Goal: Task Accomplishment & Management: Manage account settings

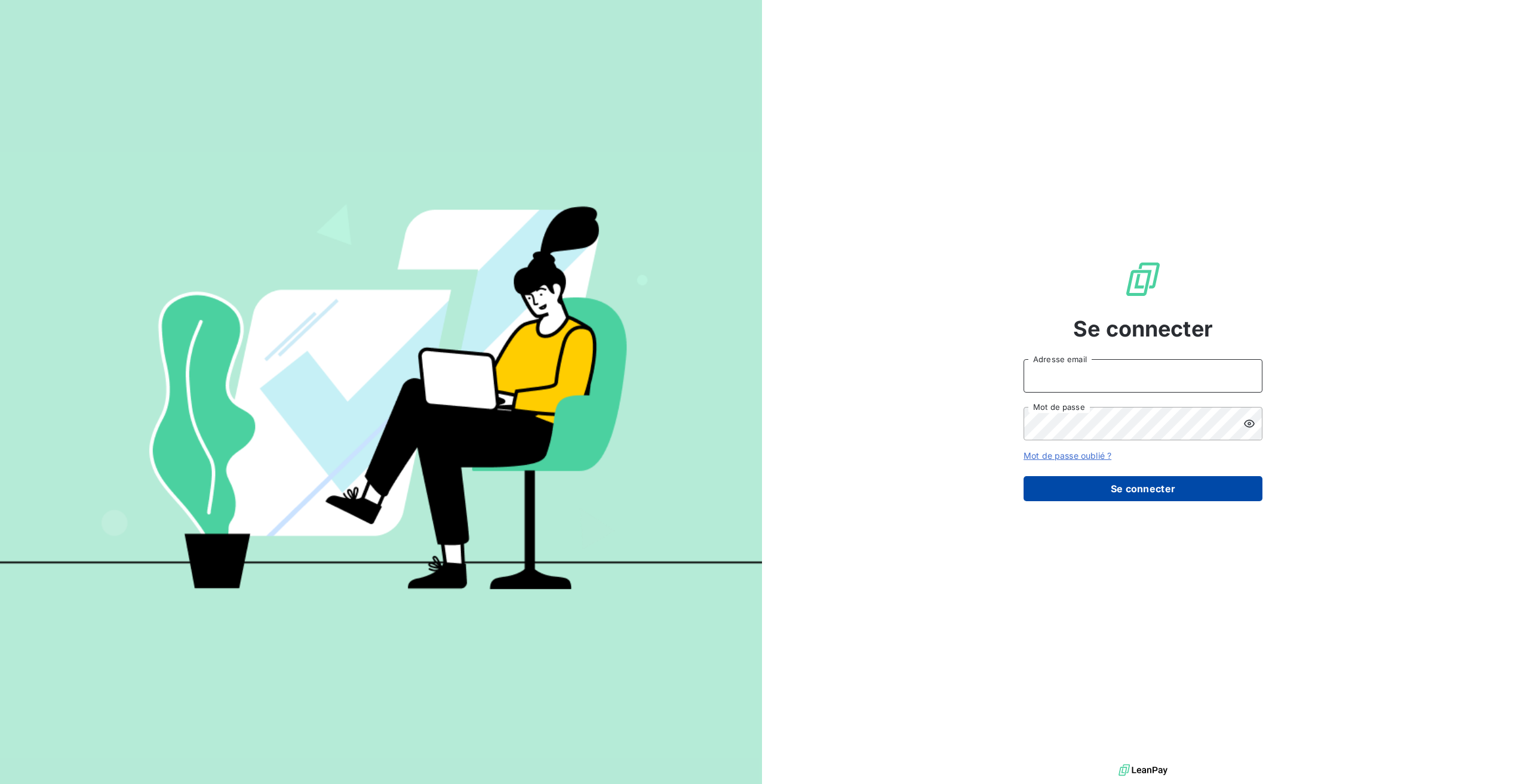
type input "[PERSON_NAME][EMAIL_ADDRESS][DOMAIN_NAME]"
click at [1188, 500] on button "Se connecter" at bounding box center [1142, 489] width 239 height 25
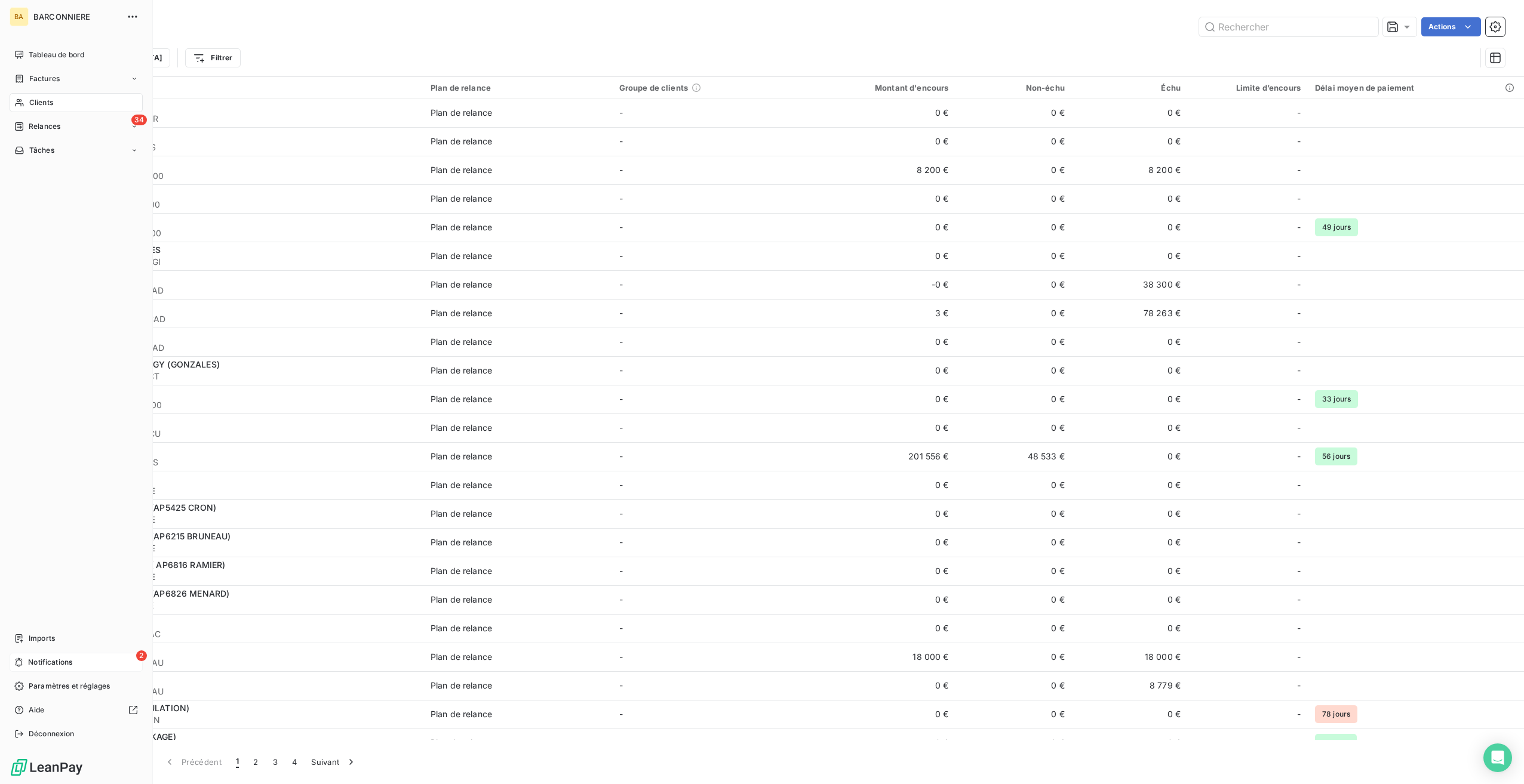
click at [45, 661] on span "Notifications" at bounding box center [50, 662] width 44 height 11
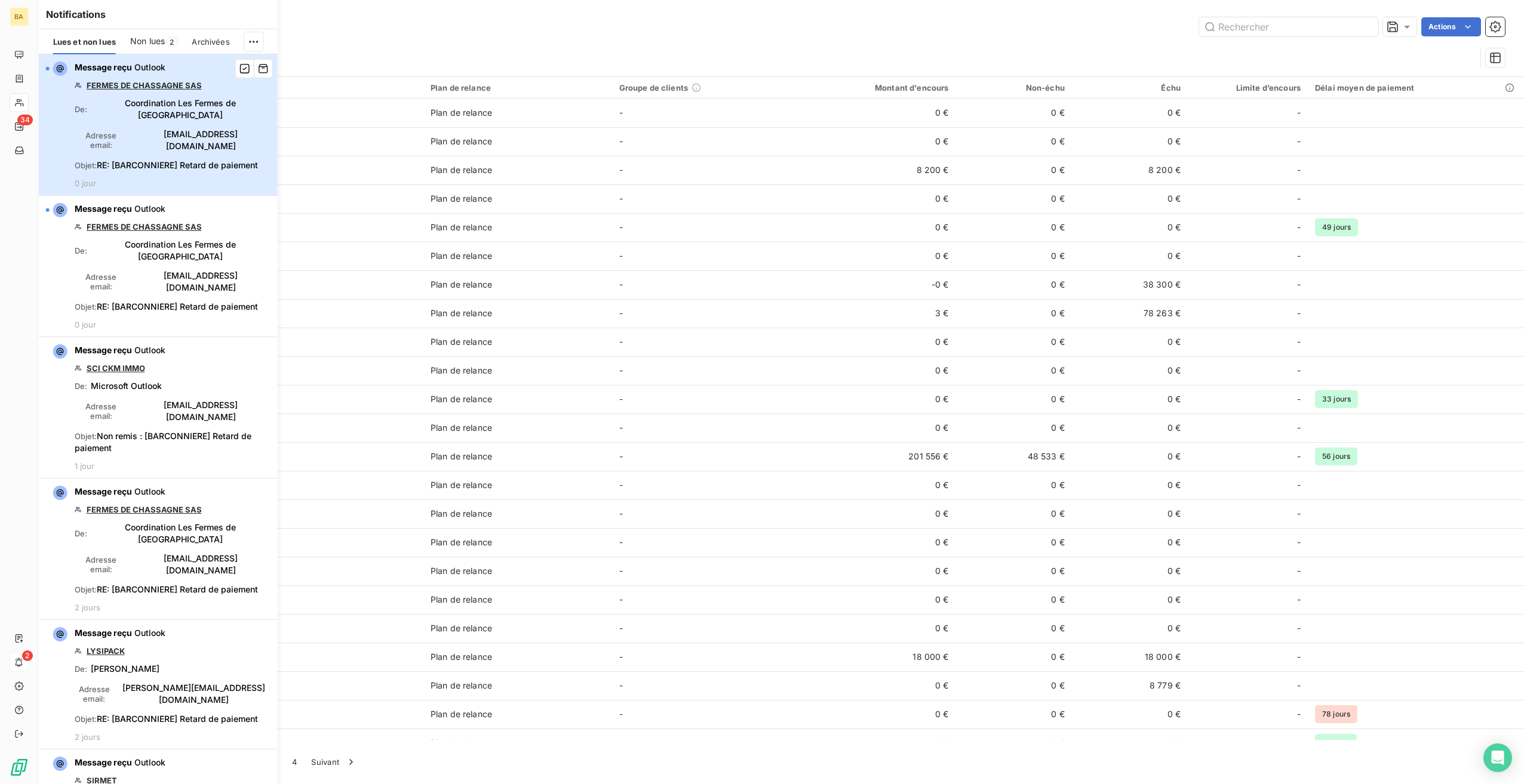
click at [141, 112] on div "Message reçu Outlook FERMES DE CHASSAGNE SAS De : Coordination Les Fermes de Ch…" at bounding box center [173, 125] width 196 height 127
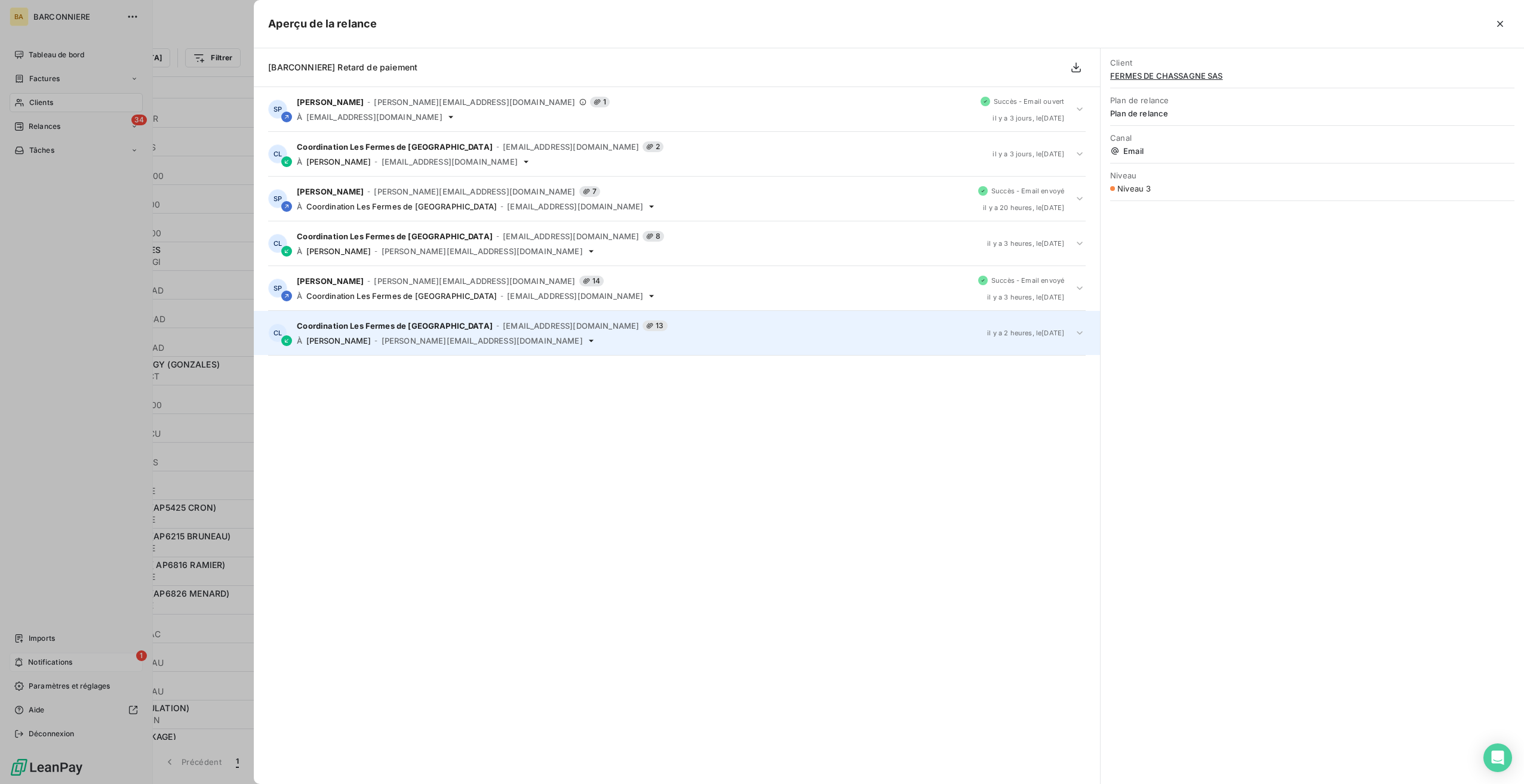
click at [416, 334] on div "Coordination Les Fermes de Chassagne - [EMAIL_ADDRESS][DOMAIN_NAME] 13 À [PERSO…" at bounding box center [637, 333] width 681 height 25
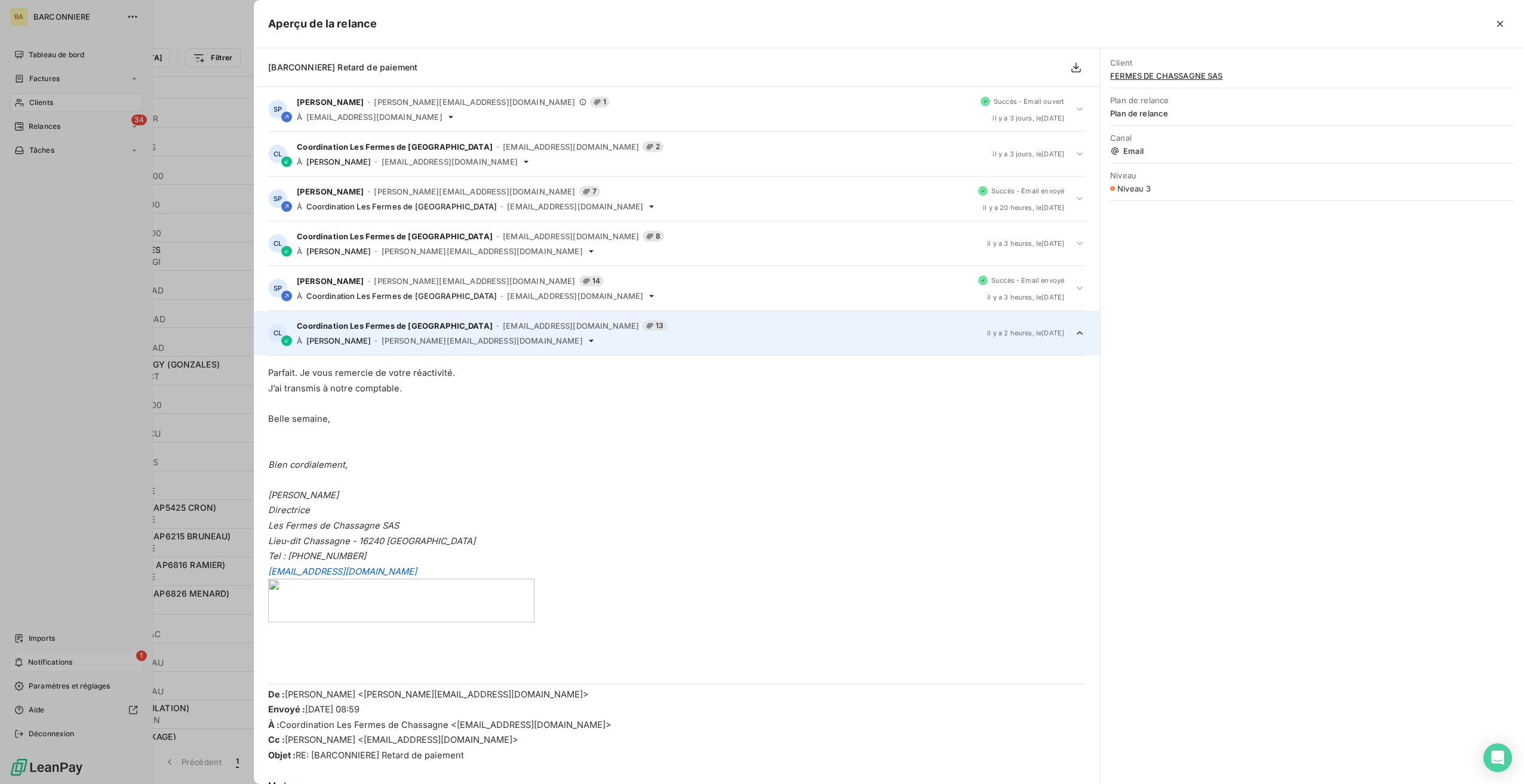
click at [61, 659] on div at bounding box center [762, 392] width 1524 height 784
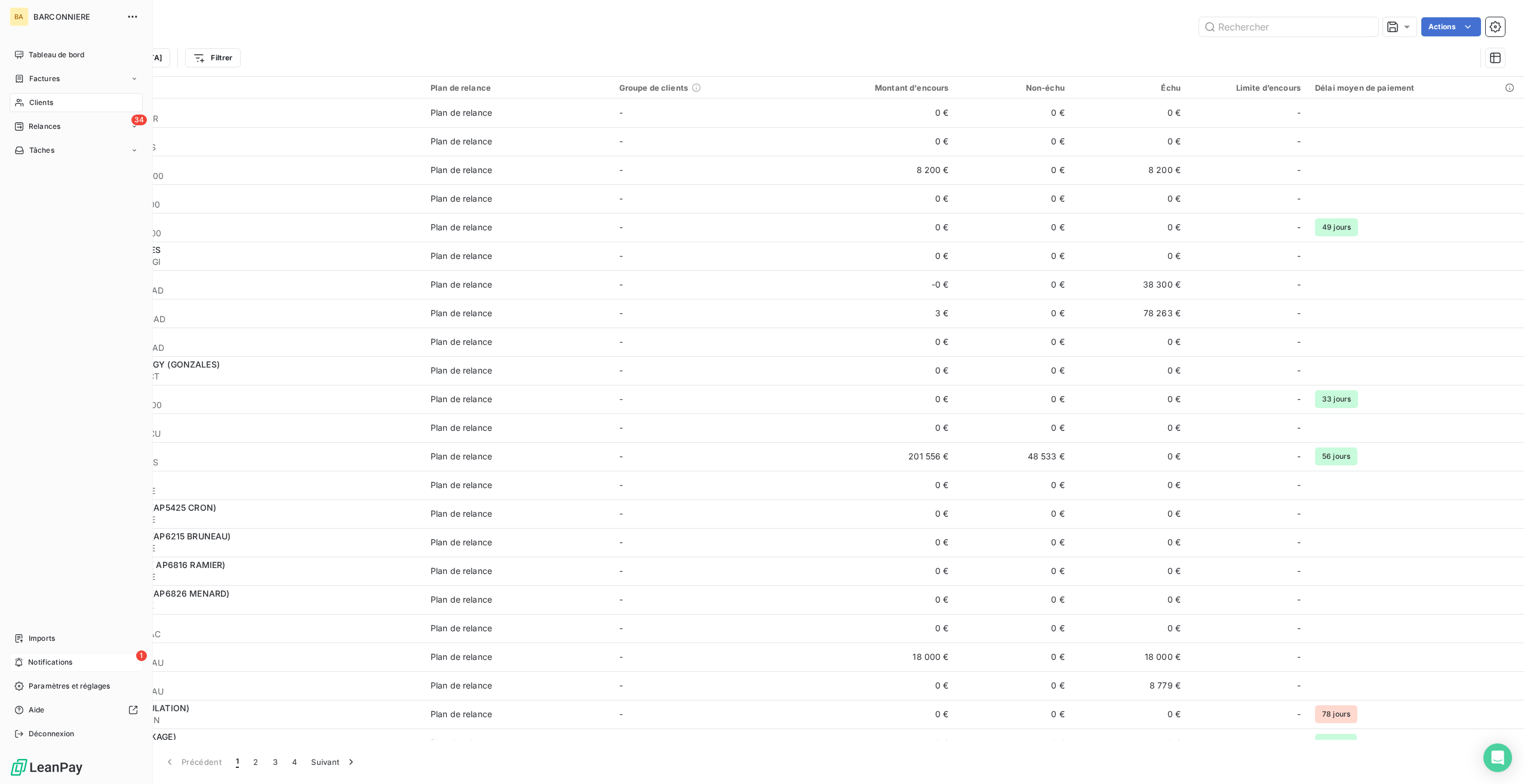
click at [60, 662] on span "Notifications" at bounding box center [50, 662] width 44 height 11
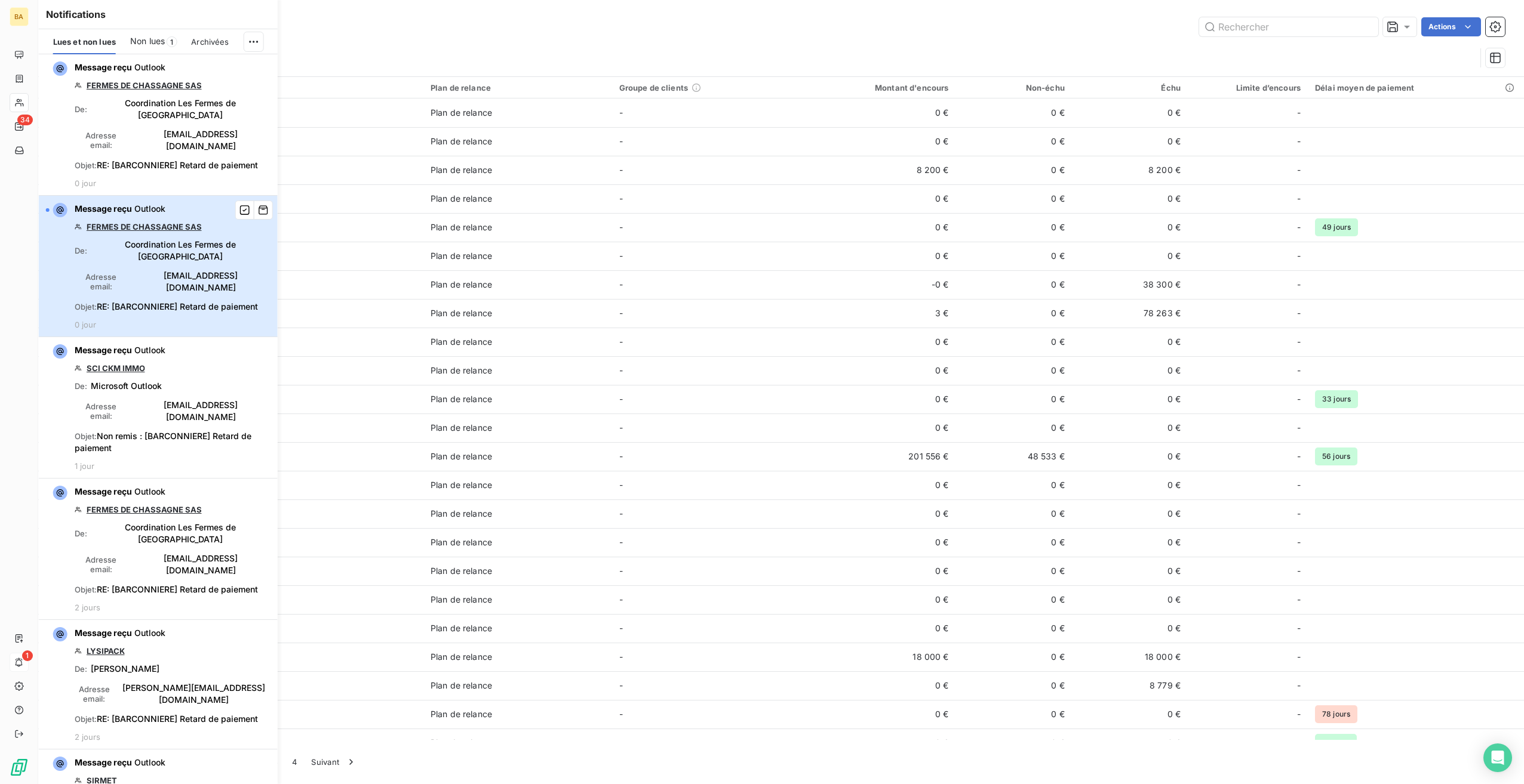
click at [123, 239] on span "Coordination Les Fermes de [GEOGRAPHIC_DATA]" at bounding box center [181, 251] width 180 height 24
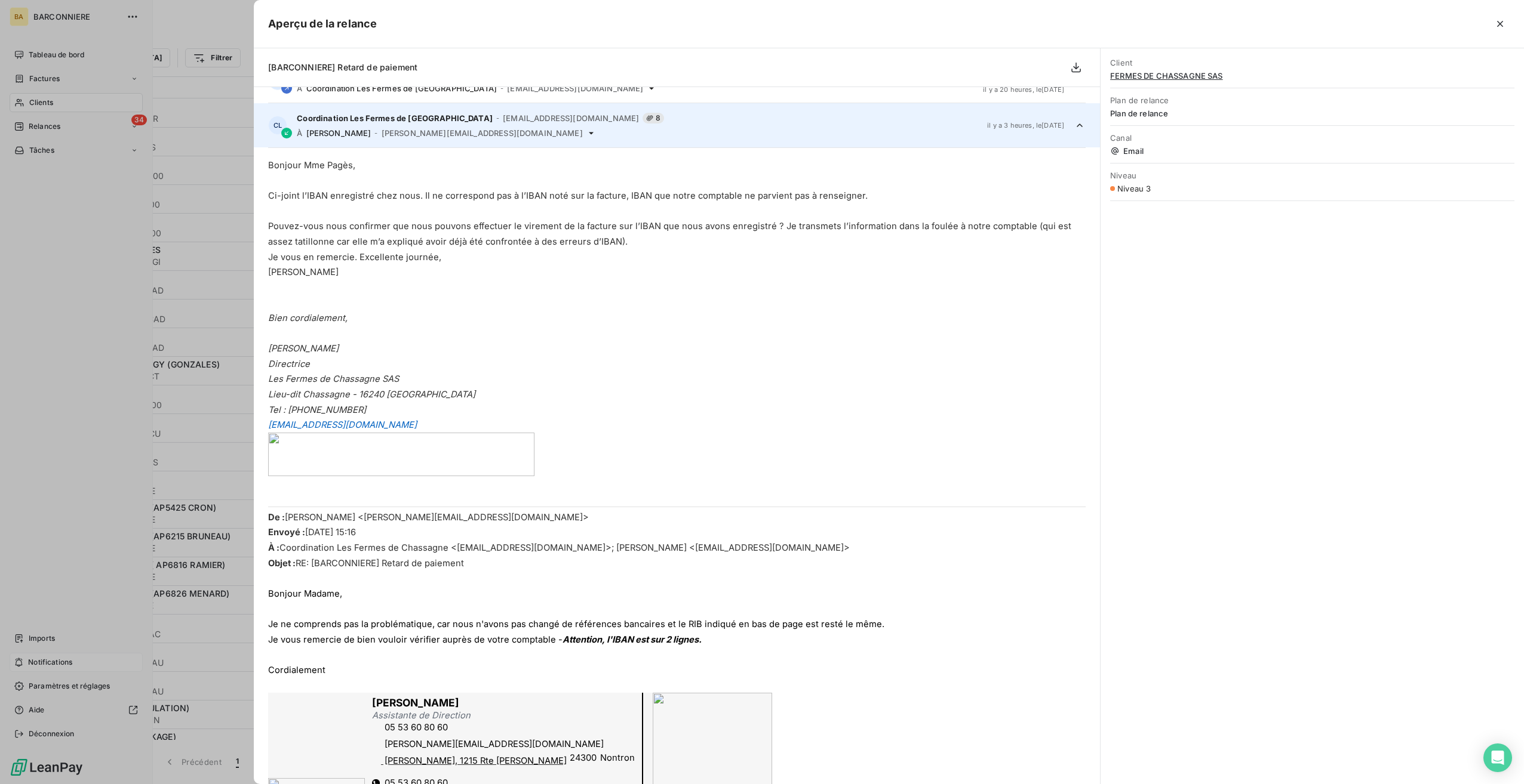
scroll to position [134, 0]
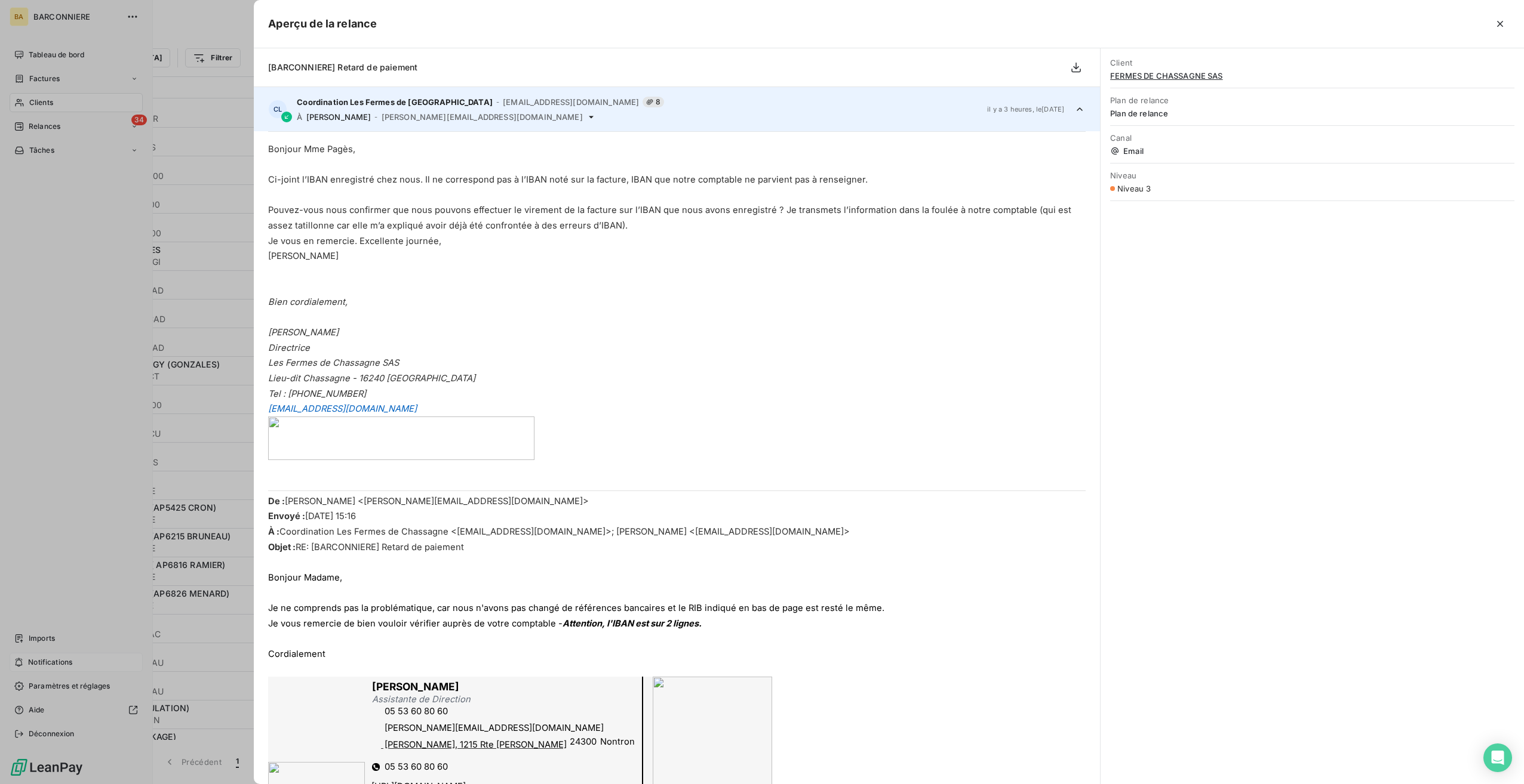
click at [496, 302] on p "Bien cordialement," at bounding box center [677, 302] width 817 height 16
click at [52, 662] on div at bounding box center [762, 392] width 1524 height 784
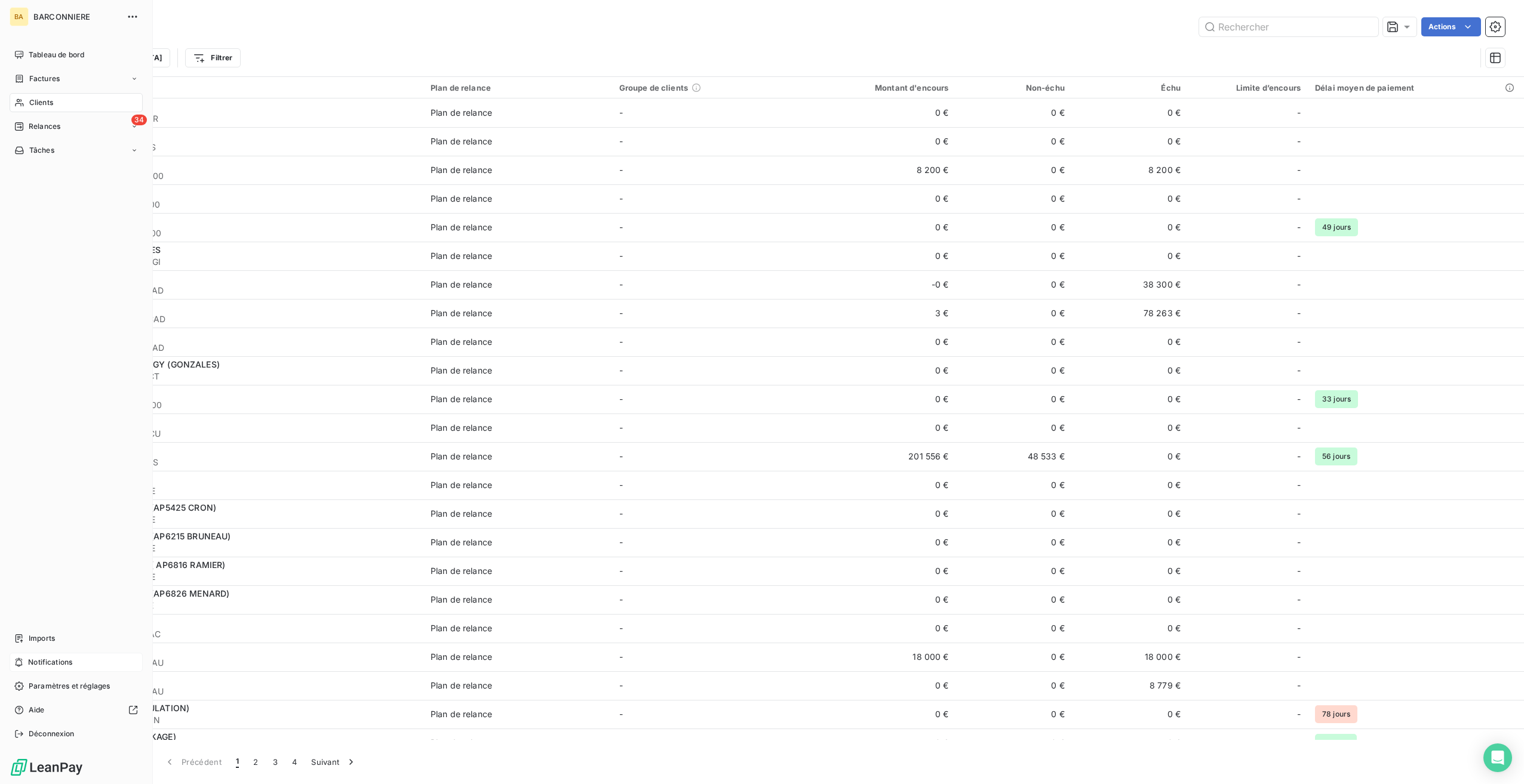
click at [52, 662] on span "Notifications" at bounding box center [50, 662] width 44 height 11
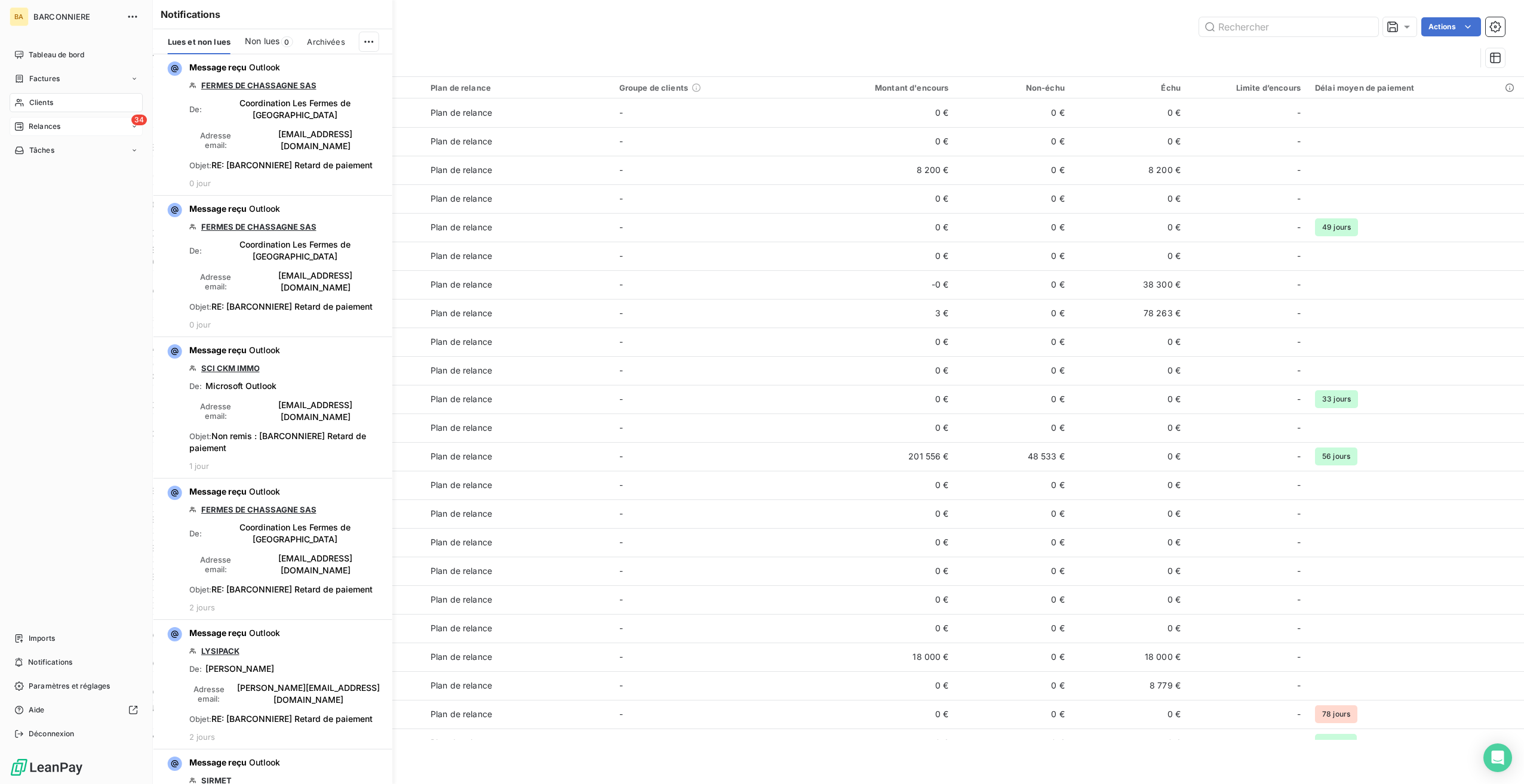
click at [46, 124] on span "Relances" at bounding box center [44, 126] width 32 height 11
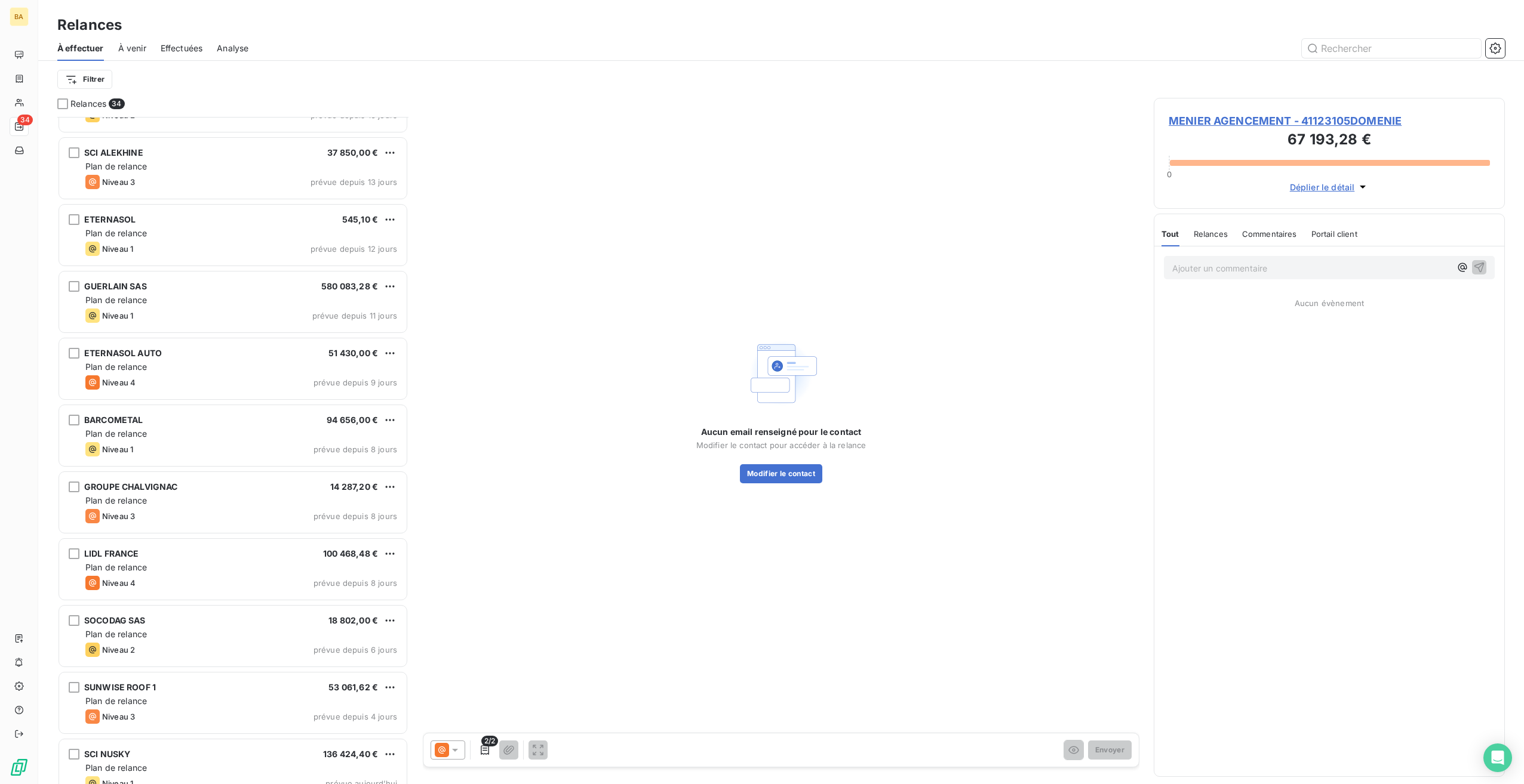
scroll to position [1605, 0]
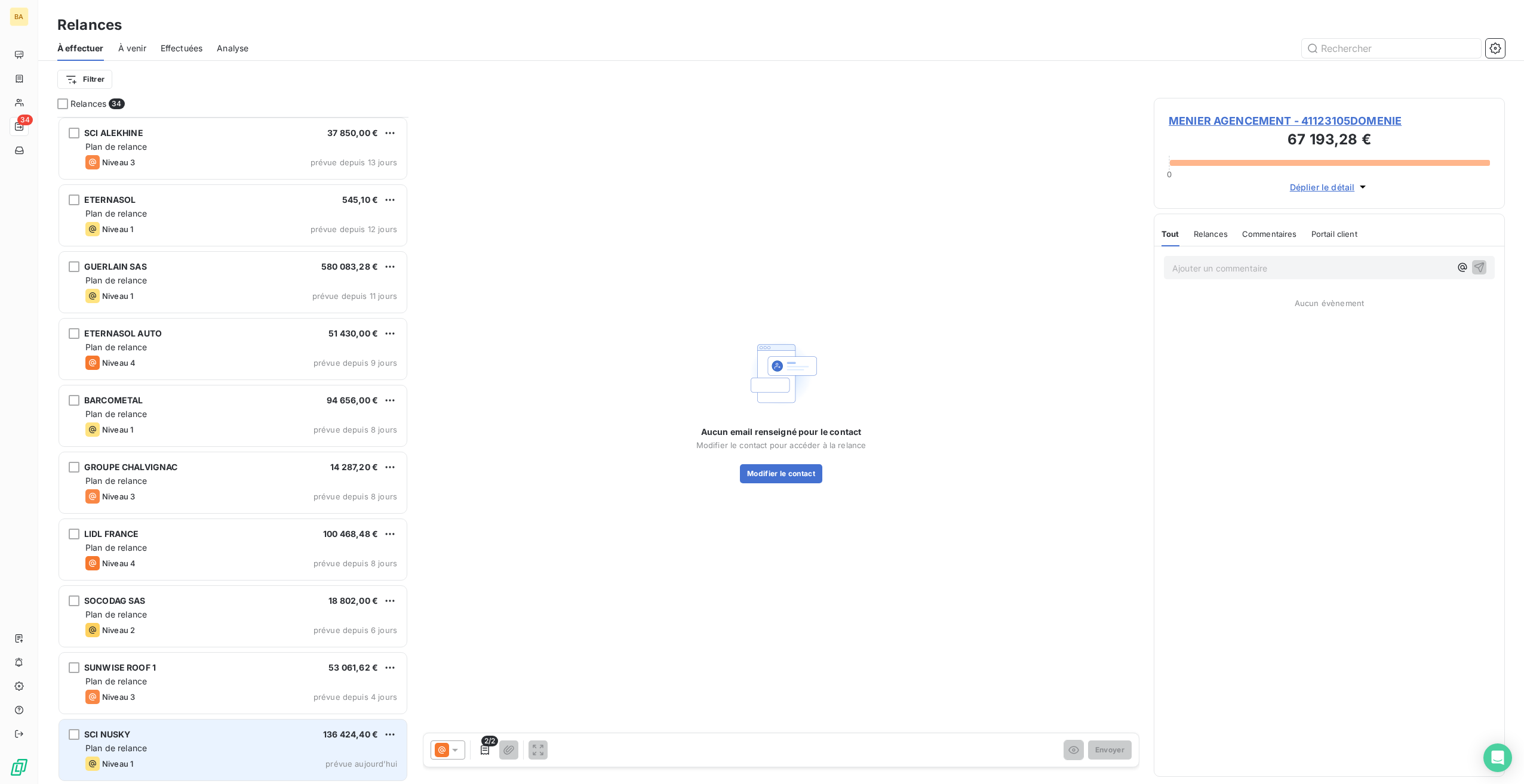
click at [180, 748] on div "Plan de relance" at bounding box center [241, 748] width 312 height 12
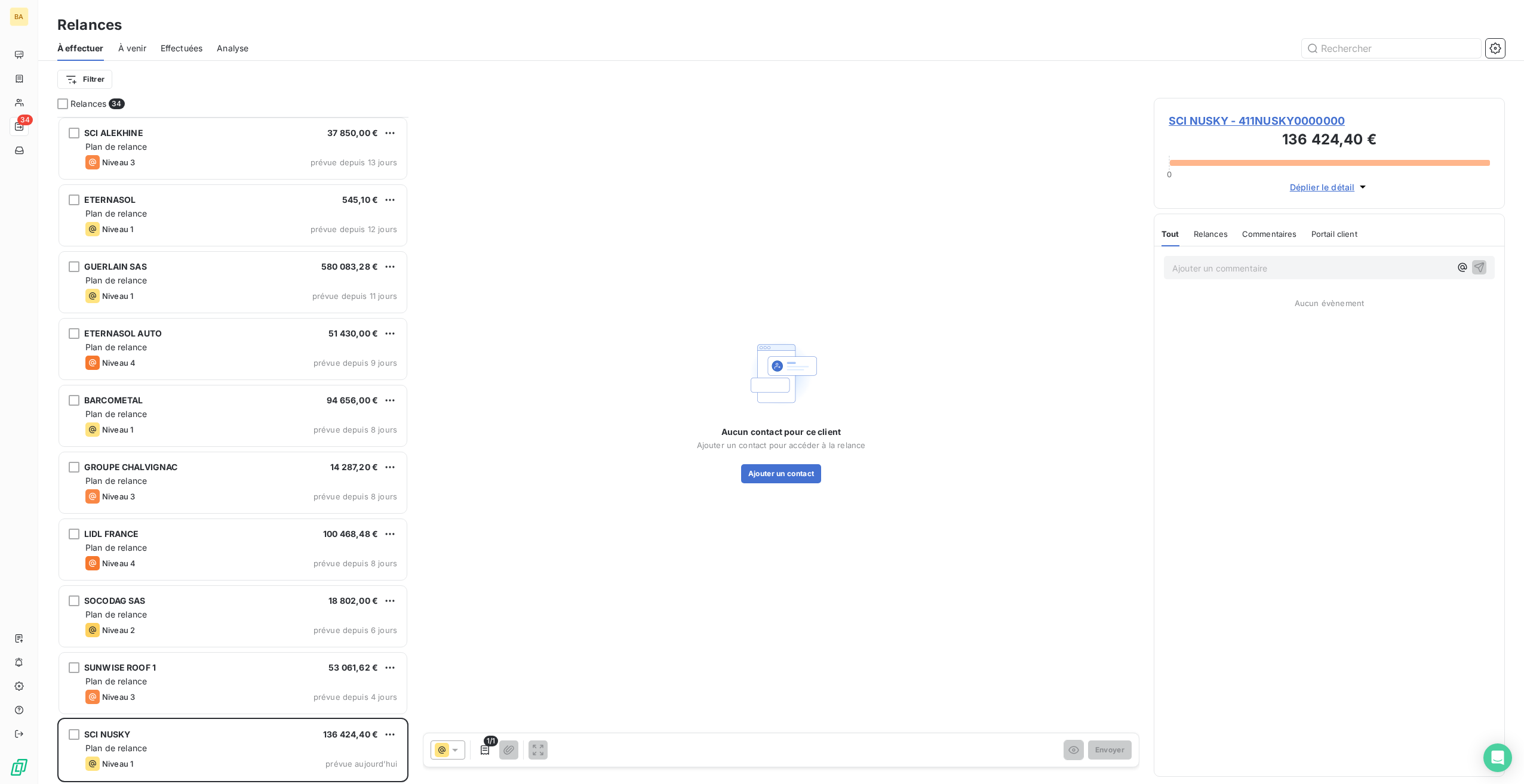
click at [1240, 118] on span "SCI NUSKY - 411NUSKY0000000" at bounding box center [1329, 121] width 321 height 16
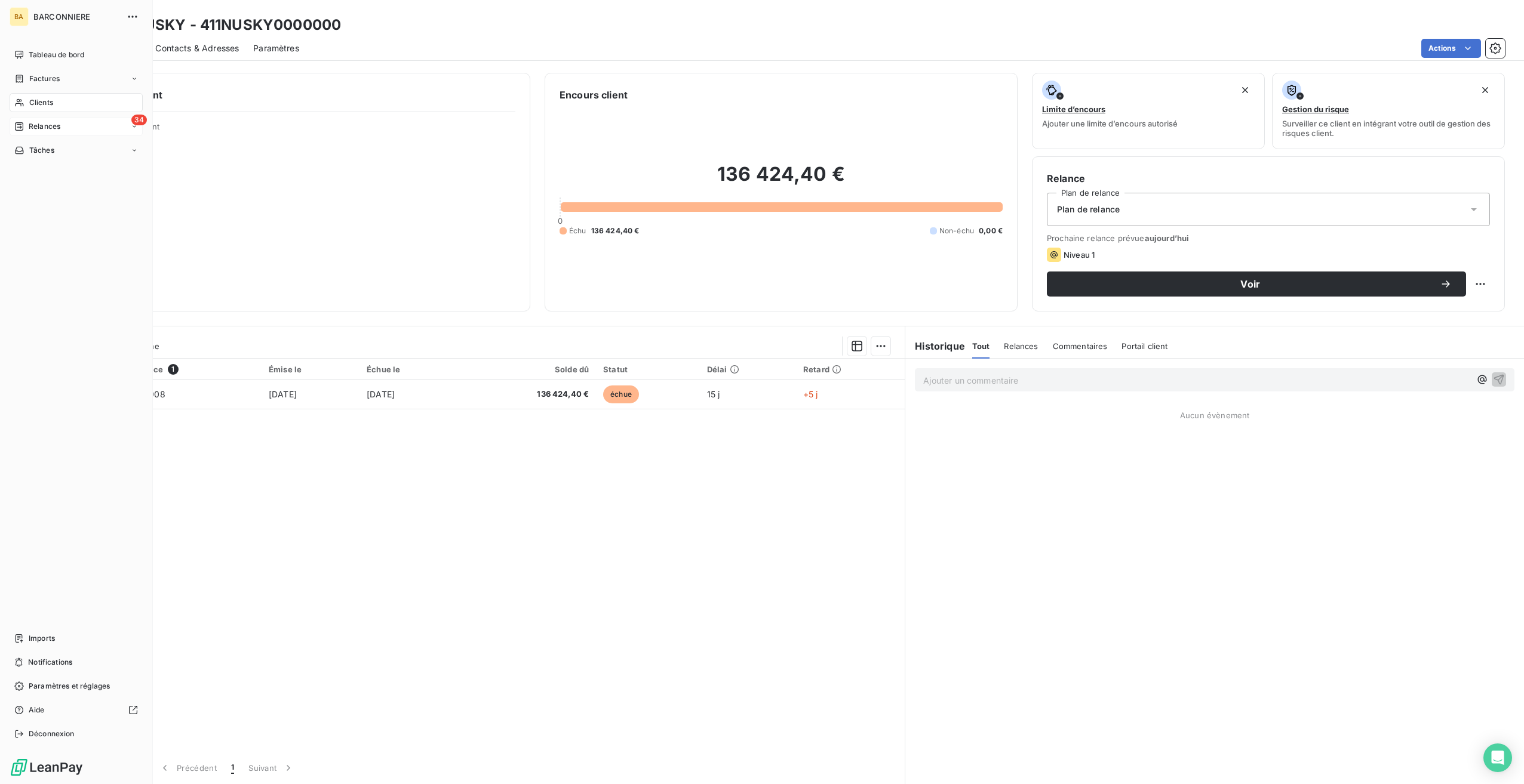
click at [51, 120] on div "34 Relances" at bounding box center [76, 127] width 133 height 19
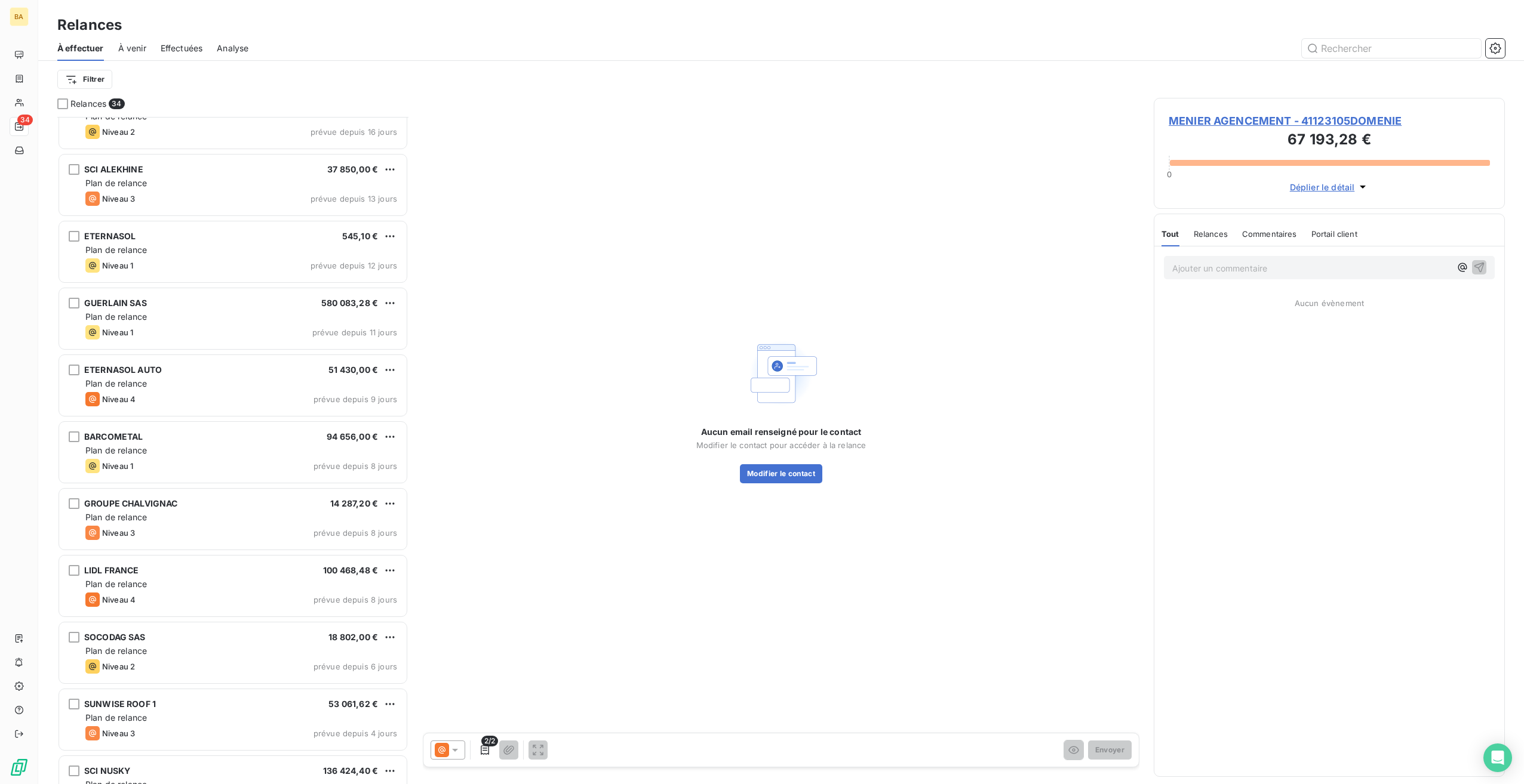
scroll to position [1605, 0]
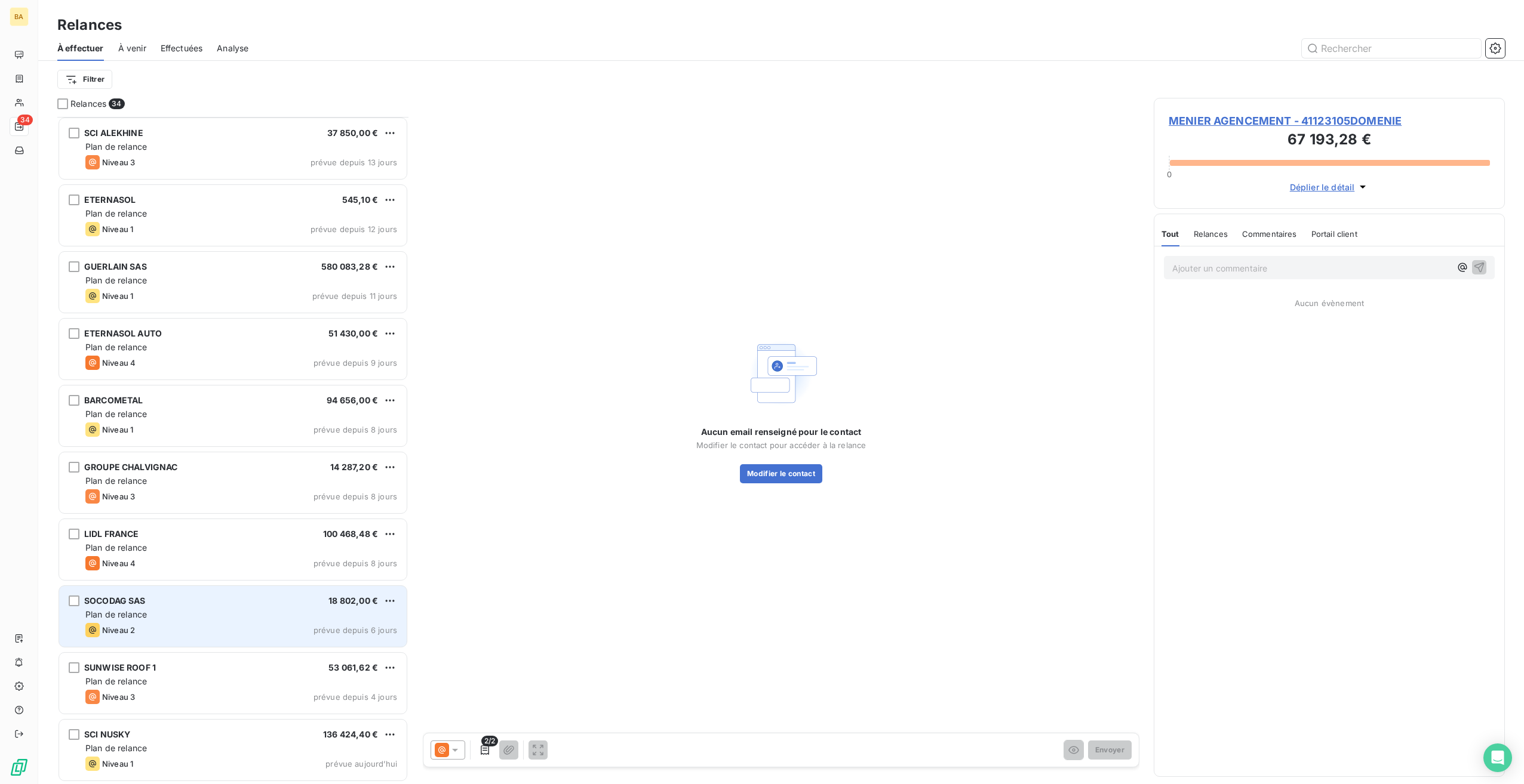
click at [178, 609] on div "Plan de relance" at bounding box center [241, 614] width 312 height 12
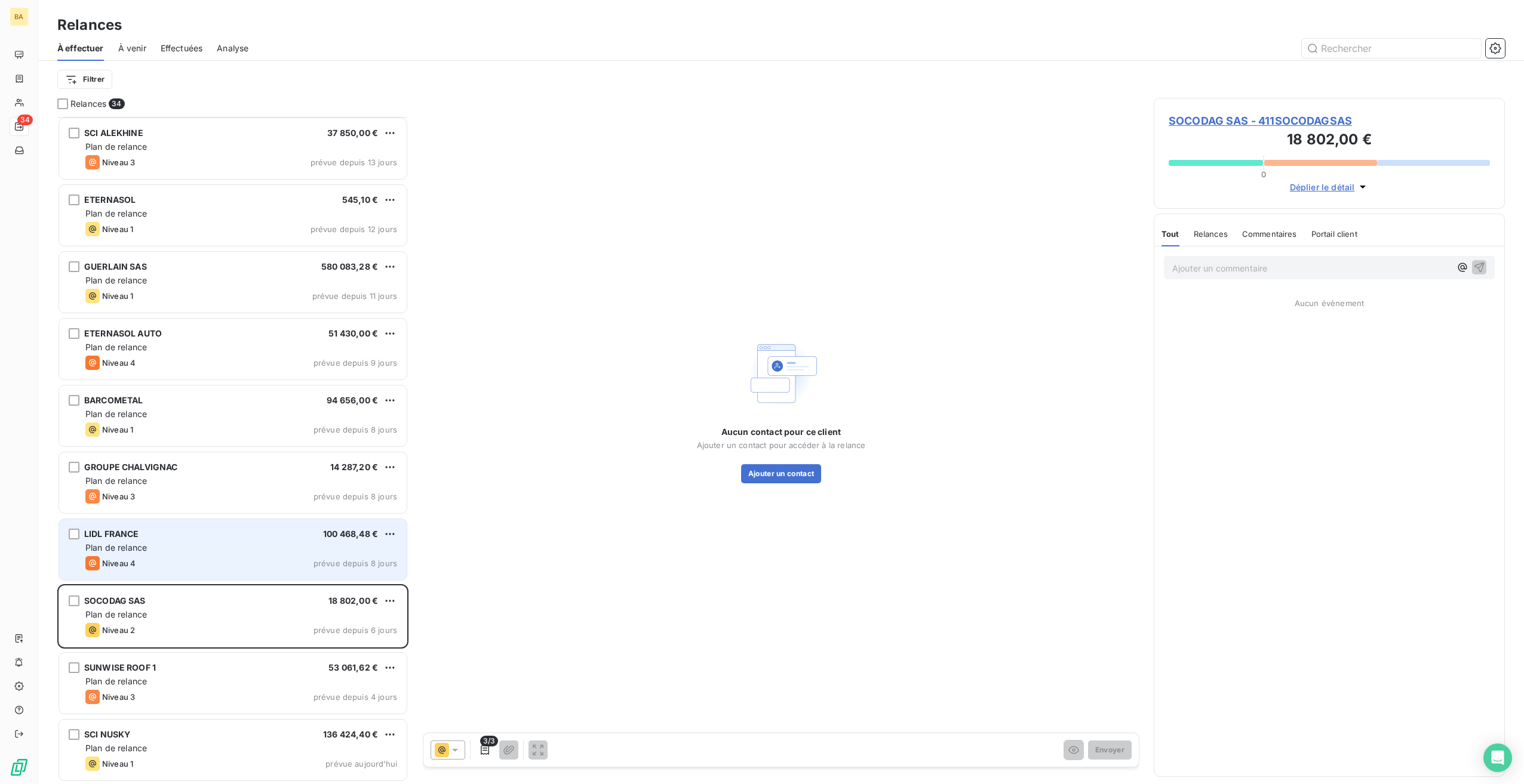
click at [171, 558] on div "Niveau 4 prévue depuis 8 jours" at bounding box center [241, 563] width 312 height 14
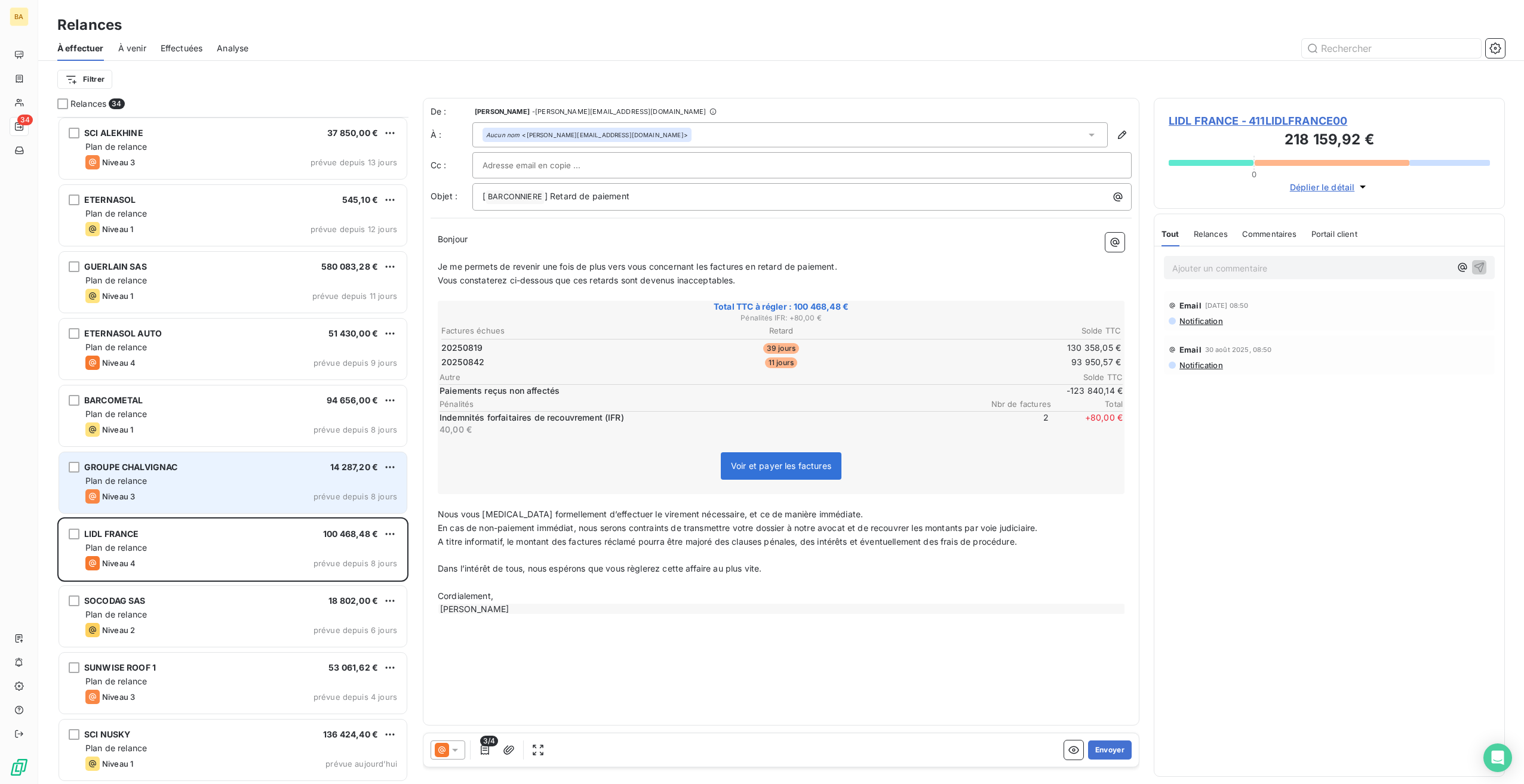
click at [171, 492] on div "Niveau 3 prévue depuis 8 jours" at bounding box center [241, 496] width 312 height 14
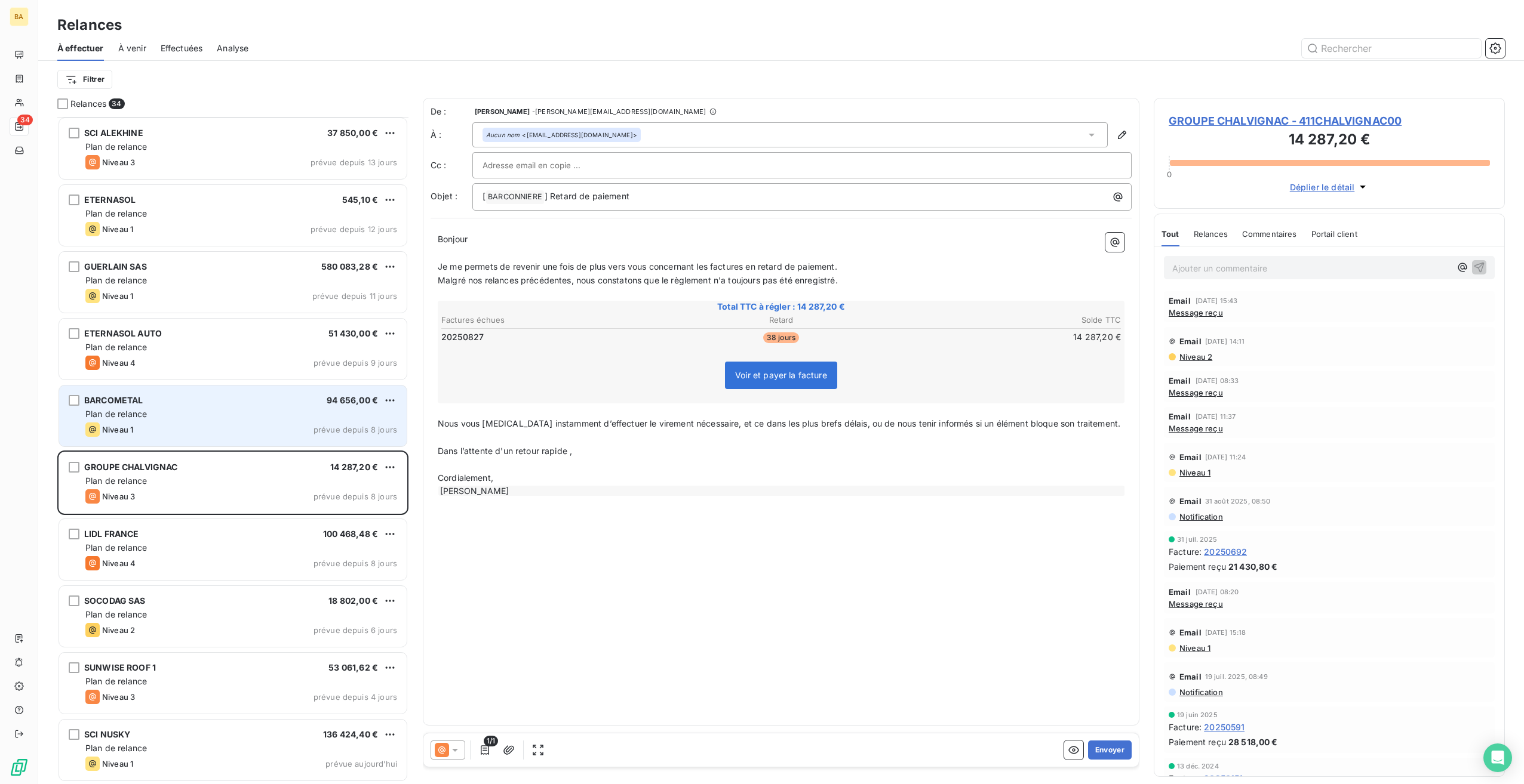
click at [191, 409] on div "Plan de relance" at bounding box center [241, 414] width 312 height 12
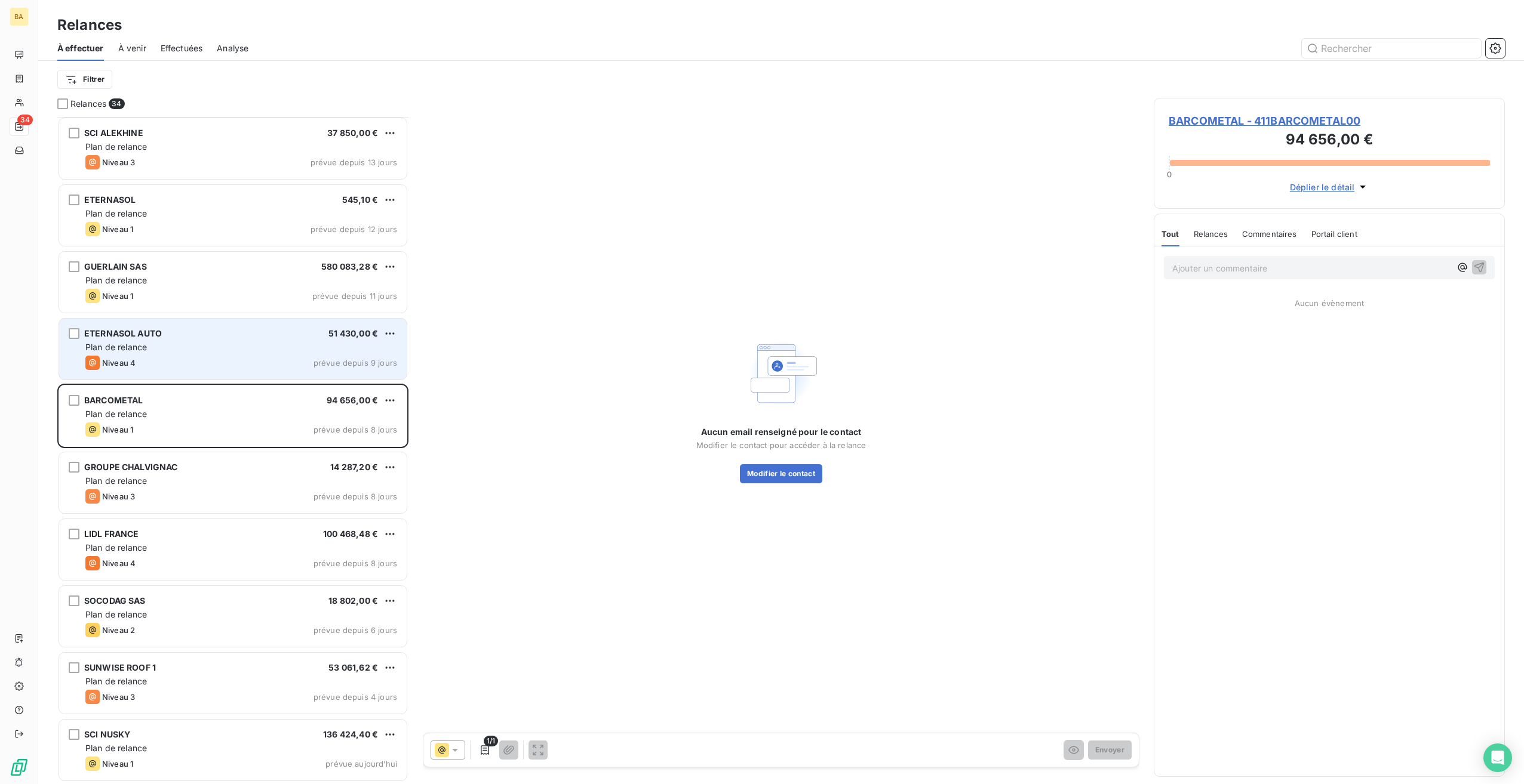
click at [195, 337] on div "ETERNASOL AUTO 51 430,00 €" at bounding box center [241, 333] width 312 height 11
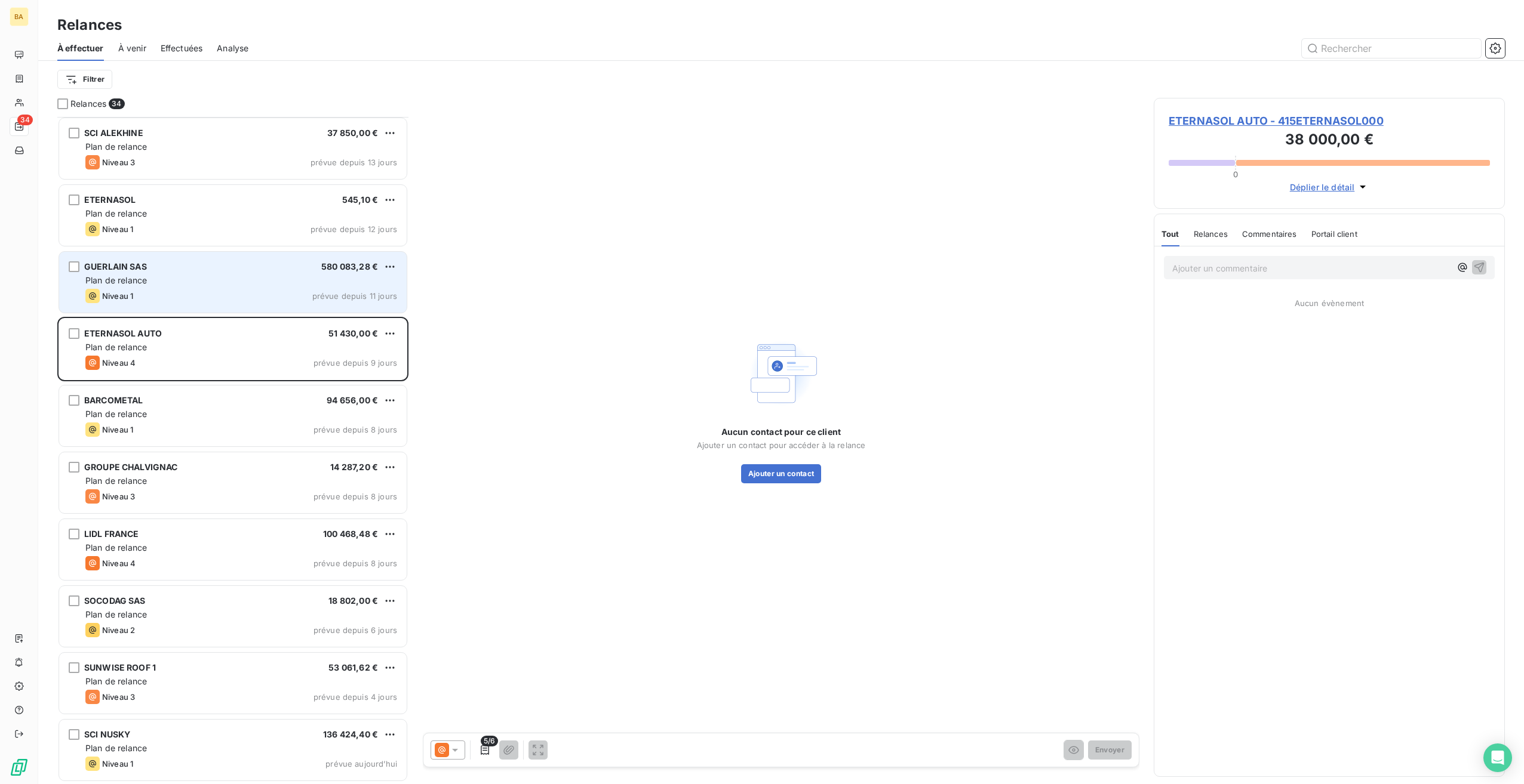
click at [241, 286] on div "GUERLAIN SAS 580 083,28 € Plan de relance Niveau 1 prévue depuis 11 jours" at bounding box center [233, 282] width 347 height 61
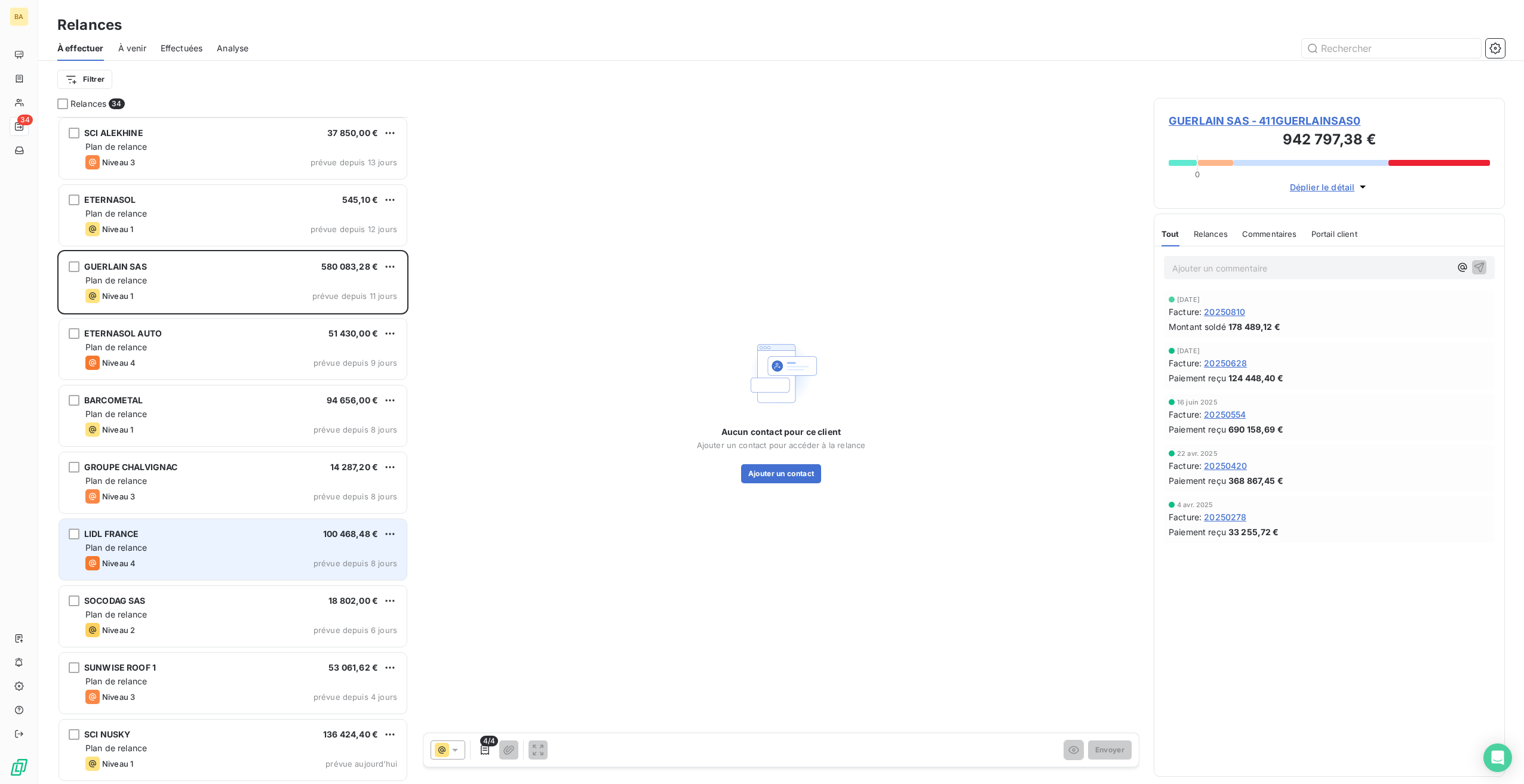
click at [140, 547] on span "Plan de relance" at bounding box center [116, 548] width 62 height 10
